Goal: Task Accomplishment & Management: Manage account settings

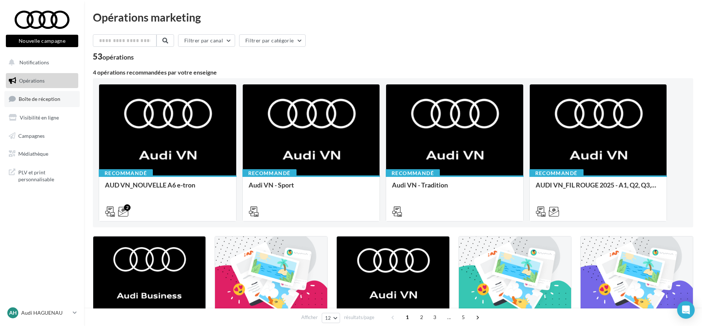
click at [63, 100] on link "Boîte de réception" at bounding box center [41, 99] width 75 height 16
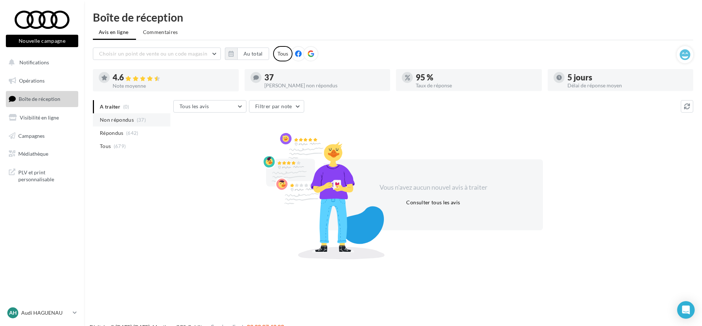
click at [147, 120] on li "Non répondus (37)" at bounding box center [131, 119] width 77 height 13
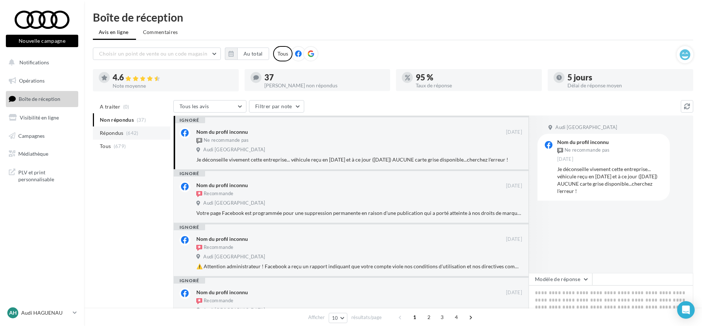
click at [147, 133] on li "Répondus (642)" at bounding box center [131, 132] width 77 height 13
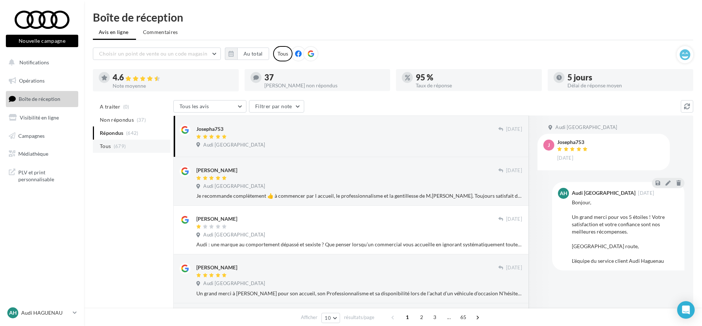
click at [145, 144] on li "Tous (679)" at bounding box center [131, 146] width 77 height 13
click at [142, 110] on li "A traiter (0)" at bounding box center [131, 106] width 77 height 13
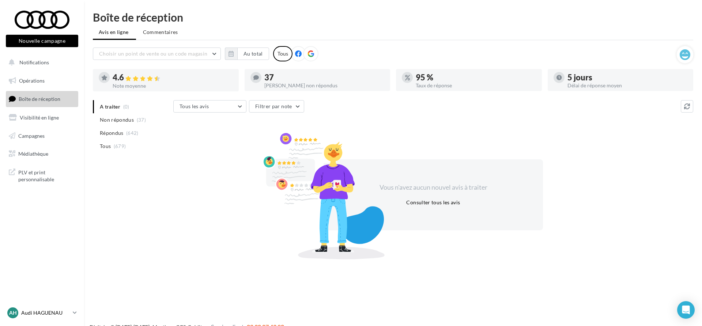
click at [53, 310] on p "Audi HAGUENAU" at bounding box center [45, 312] width 49 height 7
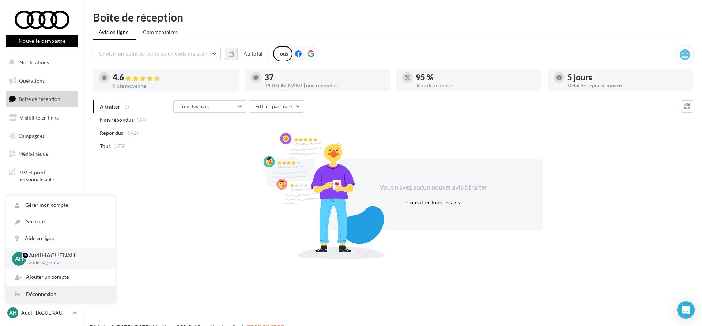
click at [54, 299] on div "Déconnexion" at bounding box center [60, 294] width 109 height 16
